Goal: Feedback & Contribution: Leave review/rating

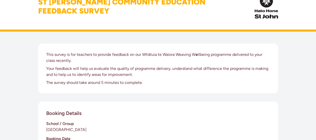
scroll to position [17, 0]
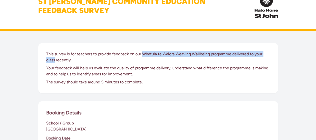
drag, startPoint x: 144, startPoint y: 53, endPoint x: 55, endPoint y: 59, distance: 89.0
click at [55, 59] on p "This survey is for teachers to provide feedback on our Whātuia te Waiora Weavin…" at bounding box center [158, 57] width 224 height 12
copy p "Whātuia te Waiora Weaving W e llbeing programme delivered to your class"
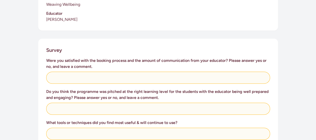
scroll to position [173, 0]
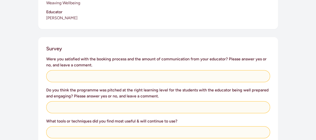
click at [47, 58] on h3 "Were you satisfied with the booking process and the amount of communication fro…" at bounding box center [158, 62] width 224 height 12
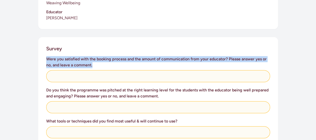
drag, startPoint x: 47, startPoint y: 58, endPoint x: 94, endPoint y: 66, distance: 47.7
click at [94, 66] on h3 "Were you satisfied with the booking process and the amount of communication fro…" at bounding box center [158, 62] width 224 height 12
copy h3 "Were you satisfied with the booking process and the amount of communication fro…"
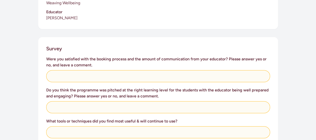
click at [47, 89] on h3 "Do you think the programme was pitched at the right learning level for the stud…" at bounding box center [158, 93] width 224 height 12
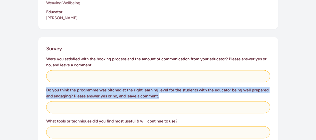
drag, startPoint x: 47, startPoint y: 89, endPoint x: 159, endPoint y: 95, distance: 112.2
click at [159, 95] on h3 "Do you think the programme was pitched at the right learning level for the stud…" at bounding box center [158, 93] width 224 height 12
copy h3 "Do you think the programme was pitched at the right learning level for the stud…"
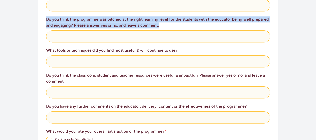
scroll to position [245, 0]
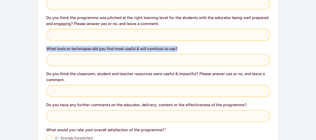
drag, startPoint x: 47, startPoint y: 49, endPoint x: 179, endPoint y: 50, distance: 132.0
click at [179, 50] on h3 "What tools or techniques did you find most useful & will continue to use?" at bounding box center [158, 49] width 224 height 6
copy h3 "What tools or techniques did you find most useful & will continue to use?"
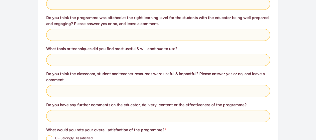
click at [46, 73] on h3 "Do you think the classroom, student and teacher resources were useful & impactf…" at bounding box center [158, 77] width 224 height 12
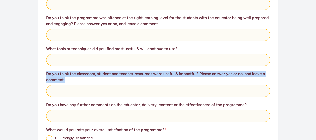
drag, startPoint x: 46, startPoint y: 73, endPoint x: 66, endPoint y: 79, distance: 20.3
click at [66, 79] on h3 "Do you think the classroom, student and teacher resources were useful & impactf…" at bounding box center [158, 77] width 224 height 12
copy h3 "Do you think the classroom, student and teacher resources were useful & impactf…"
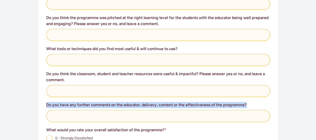
drag, startPoint x: 47, startPoint y: 104, endPoint x: 247, endPoint y: 103, distance: 200.0
click at [247, 103] on h3 "Do you have any further comments on the educator, delivery, content or the effe…" at bounding box center [158, 105] width 224 height 6
copy h3 "Do you have any further comments on the educator, delivery, content or the effe…"
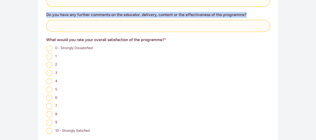
scroll to position [332, 0]
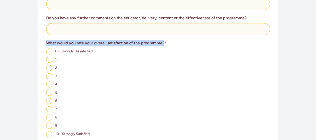
drag, startPoint x: 47, startPoint y: 43, endPoint x: 164, endPoint y: 42, distance: 117.5
click at [164, 42] on h3 "What would you rate your overall satisfaction of the programme? *" at bounding box center [158, 43] width 224 height 6
copy h3 "What would you rate your overall satisfaction of the programme?"
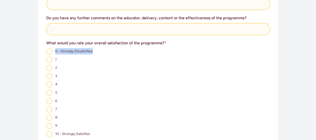
drag, startPoint x: 89, startPoint y: 50, endPoint x: 56, endPoint y: 50, distance: 33.3
click at [56, 50] on div "0 - Strongly Dissatisfied" at bounding box center [158, 51] width 224 height 6
copy span "0 - Strongly Dissatisfied"
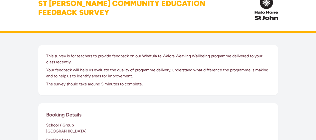
scroll to position [14, 0]
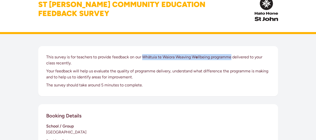
drag, startPoint x: 143, startPoint y: 55, endPoint x: 232, endPoint y: 58, distance: 89.3
click at [232, 58] on p "This survey is for teachers to provide feedback on our Whātuia te Waiora Weavin…" at bounding box center [158, 60] width 224 height 12
copy p "Whātuia te Waiora Weaving W e llbeing programme"
